Goal: Information Seeking & Learning: Compare options

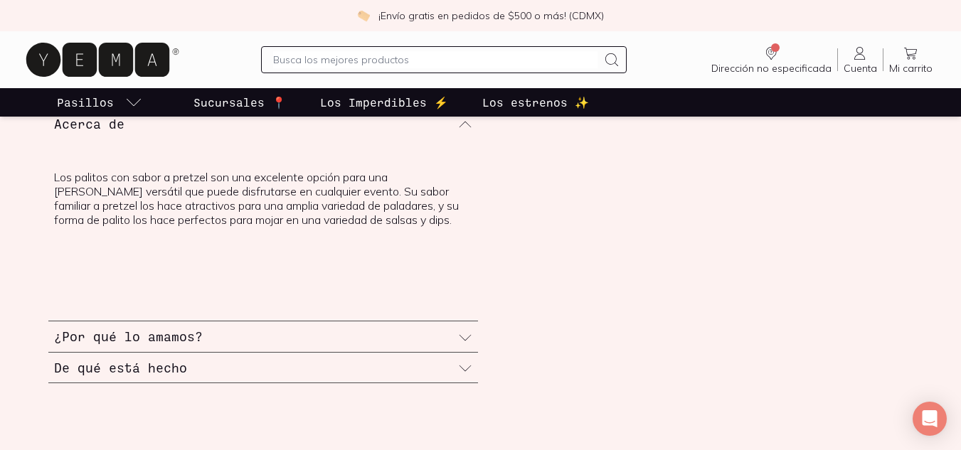
scroll to position [854, 0]
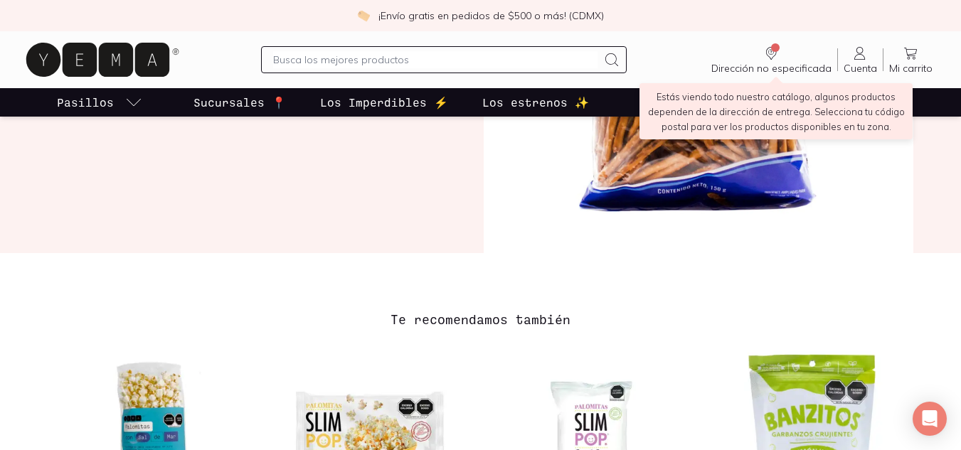
click at [711, 71] on span "Dirección no especificada" at bounding box center [771, 68] width 120 height 13
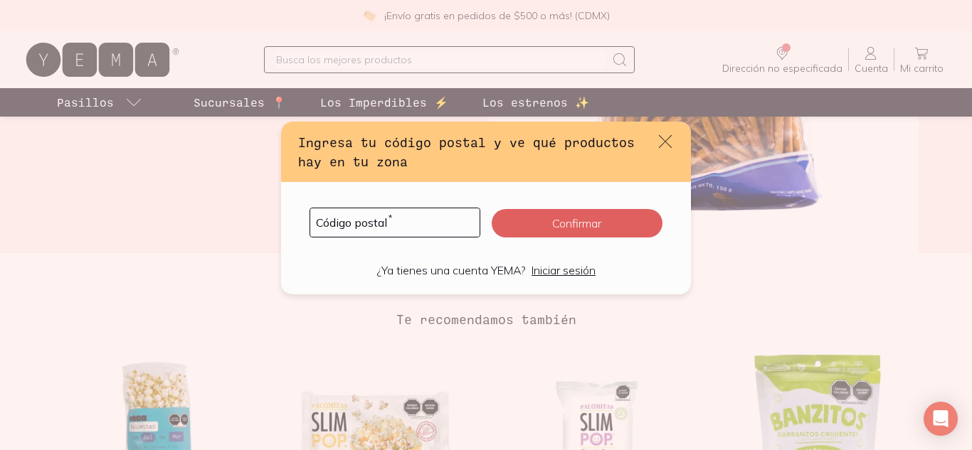
click at [670, 150] on icon "default" at bounding box center [665, 141] width 17 height 17
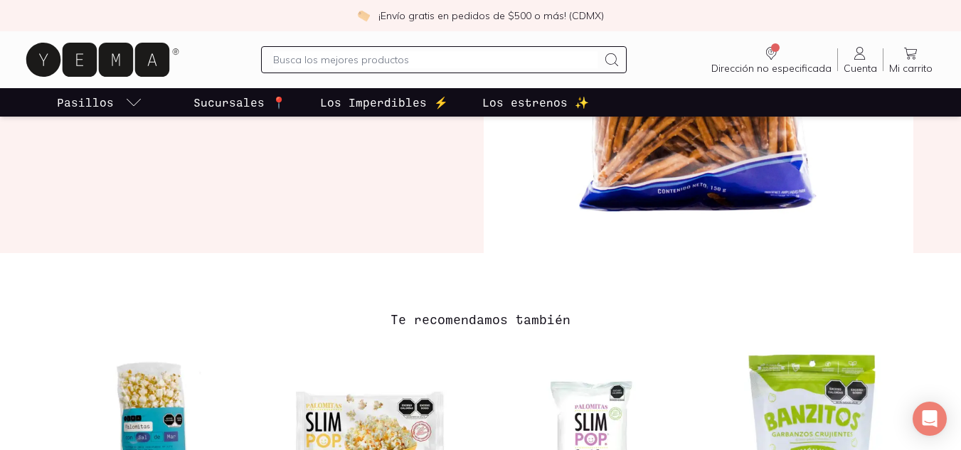
click at [217, 110] on p "Sucursales 📍" at bounding box center [240, 102] width 92 height 17
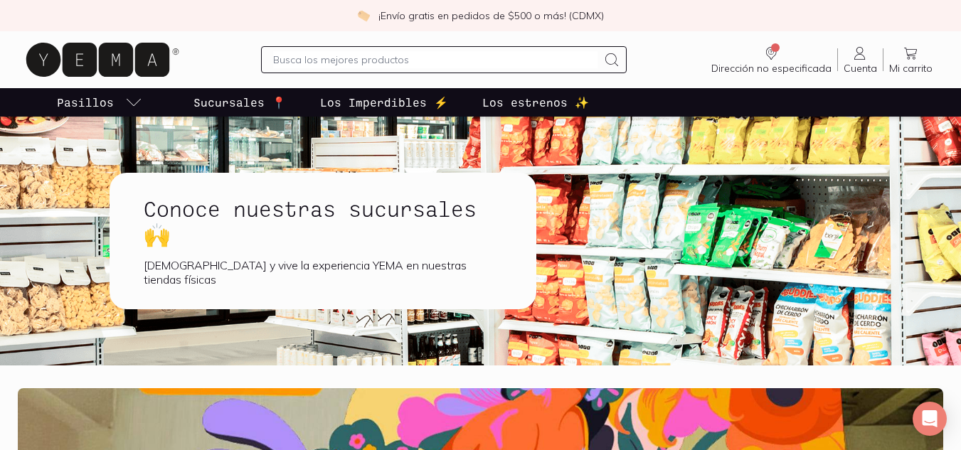
click at [366, 99] on p "Los Imperdibles ⚡️" at bounding box center [384, 102] width 128 height 17
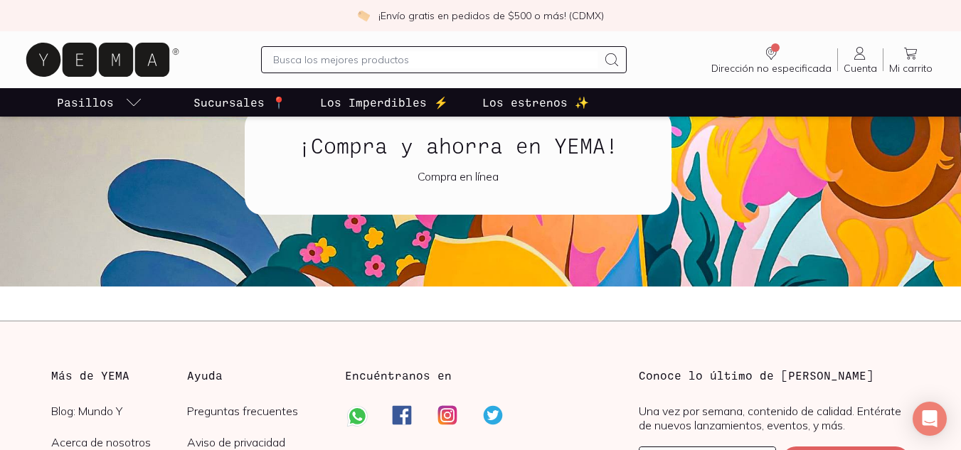
click at [314, 66] on input "text" at bounding box center [435, 59] width 325 height 17
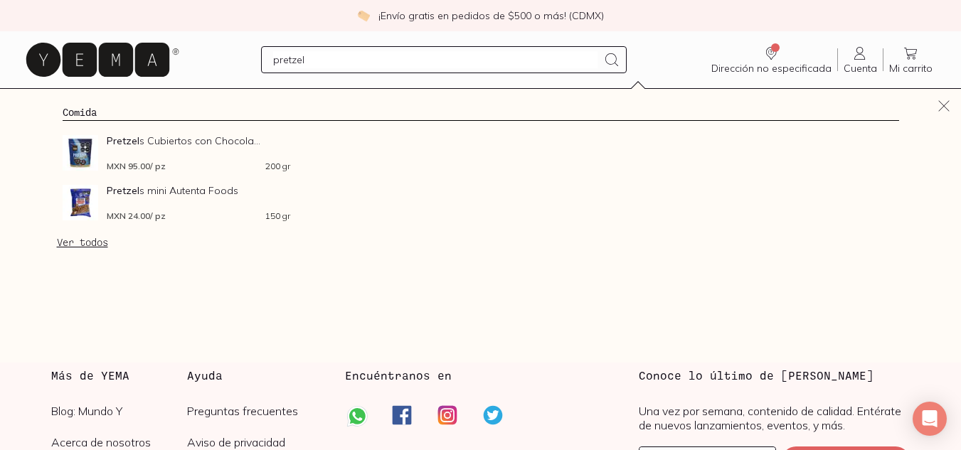
type input "pretzels"
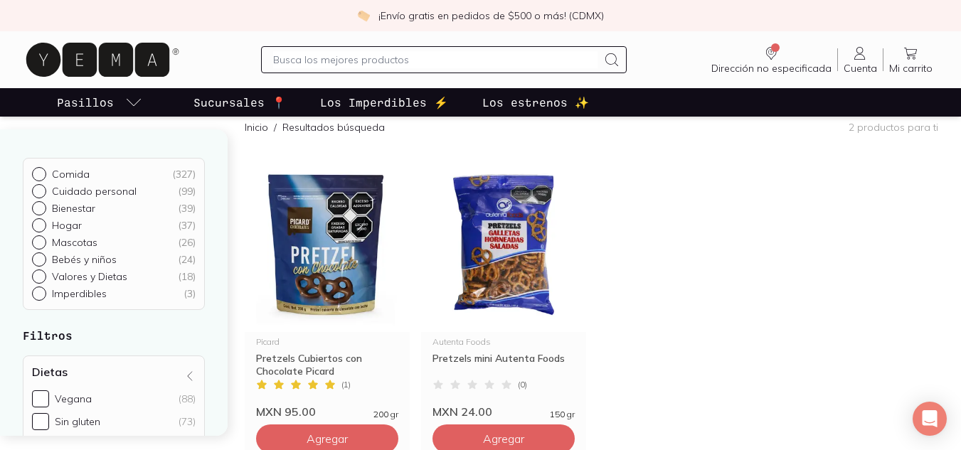
scroll to position [142, 0]
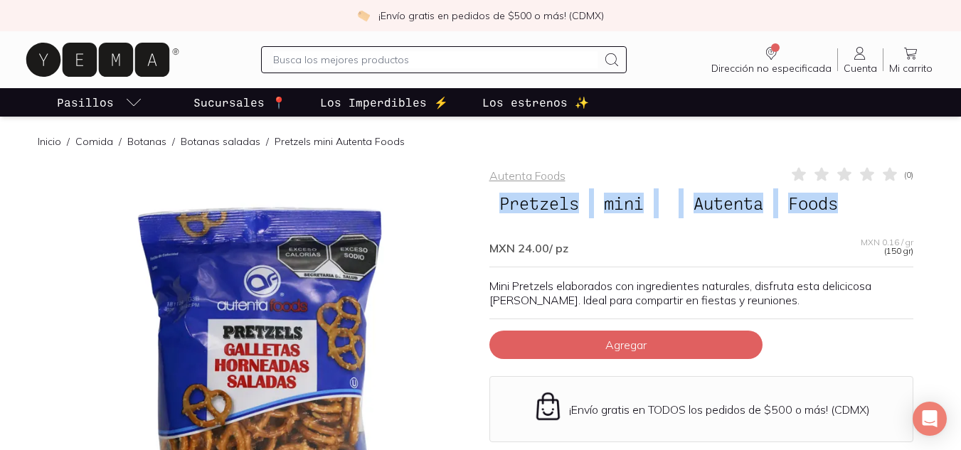
drag, startPoint x: 497, startPoint y: 202, endPoint x: 851, endPoint y: 207, distance: 354.4
click at [851, 207] on h1 "Pretzels mini Autenta Foods" at bounding box center [702, 204] width 424 height 30
copy h1 "Pretzels mini Autenta Foods"
drag, startPoint x: 586, startPoint y: 252, endPoint x: 500, endPoint y: 203, distance: 98.1
click at [500, 203] on div "Autenta Foods ( 0 ) Pretzels mini Autenta Foods MXN 24.00 / pz MXN 0.16 / gr (1…" at bounding box center [702, 415] width 424 height 498
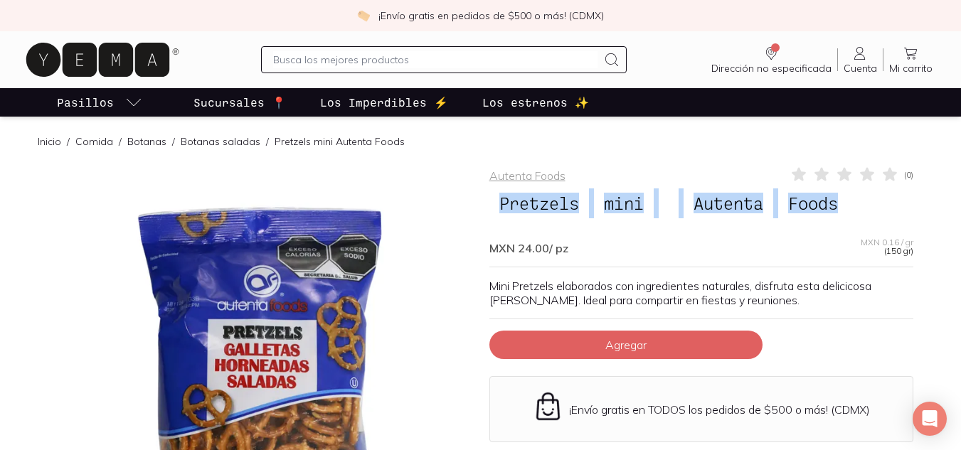
copy div "Pretzels mini Autenta Foods MXN 24.00 / pz"
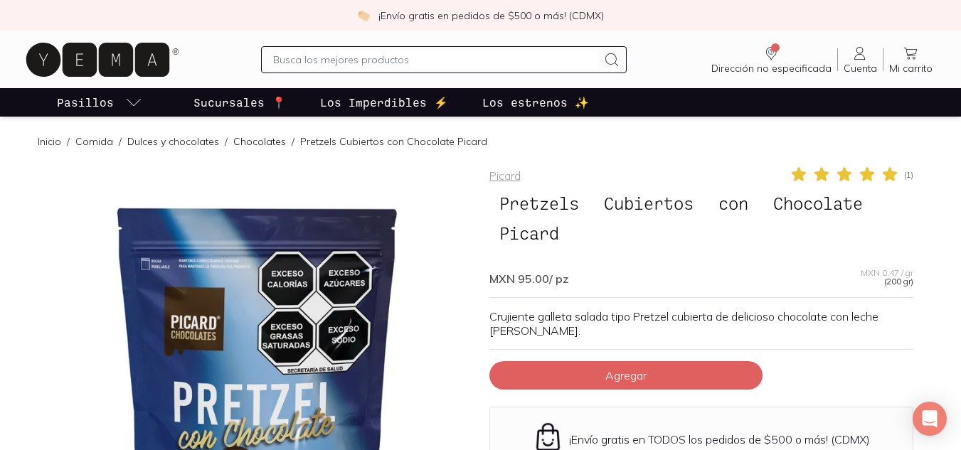
drag, startPoint x: 579, startPoint y: 280, endPoint x: 499, endPoint y: 209, distance: 106.4
click at [499, 209] on div "Picard ( 1 ) Pretzels Cubiertos con Chocolate Picard MXN 95.00 / pz MXN 0.47 / …" at bounding box center [702, 415] width 424 height 498
copy div "Pretzels Cubiertos con Chocolate Picard MXN 95.00 / pz"
